Goal: Navigation & Orientation: Find specific page/section

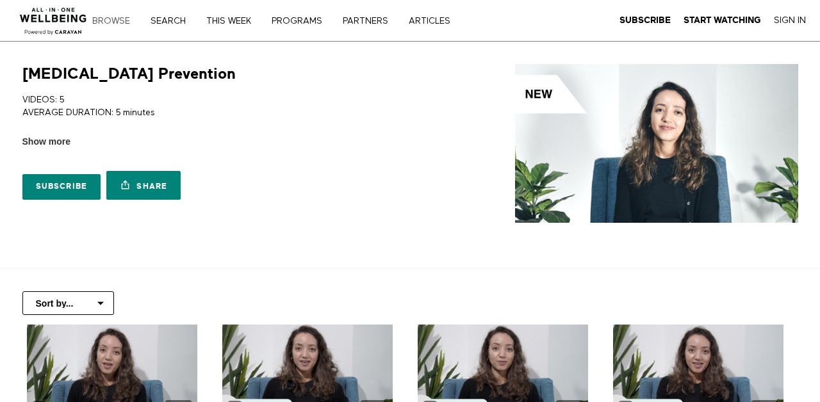
click at [110, 24] on link "Browse" at bounding box center [116, 21] width 56 height 9
